Goal: Information Seeking & Learning: Learn about a topic

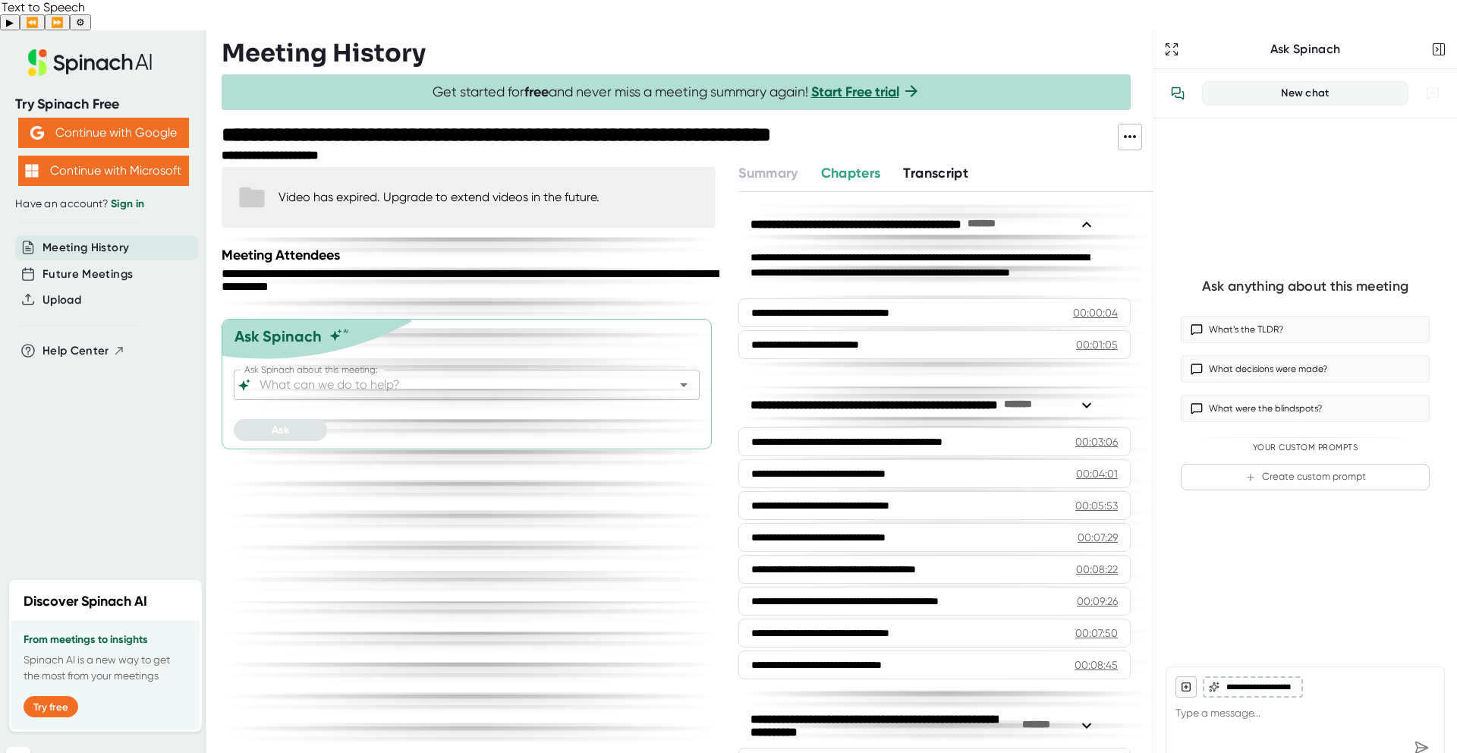
click at [937, 165] on span "Transcript" at bounding box center [935, 173] width 65 height 17
